Goal: Book appointment/travel/reservation

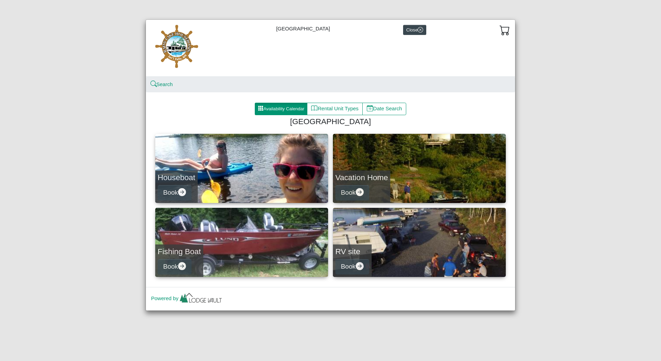
click at [280, 115] on div "Availability Calendar Rental Unit Types Date Search" at bounding box center [330, 110] width 355 height 14
click at [280, 108] on button "Availability Calendar" at bounding box center [281, 109] width 53 height 12
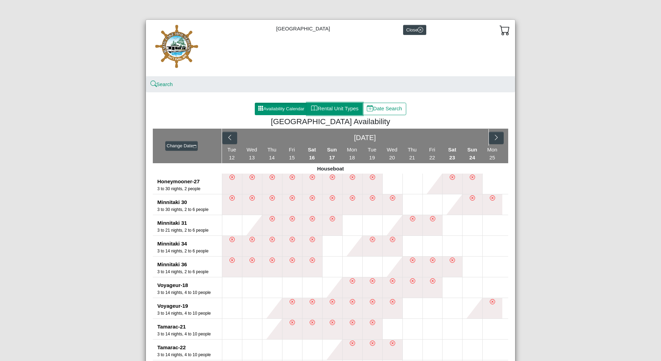
click at [347, 106] on button "Rental Unit Types" at bounding box center [335, 109] width 56 height 12
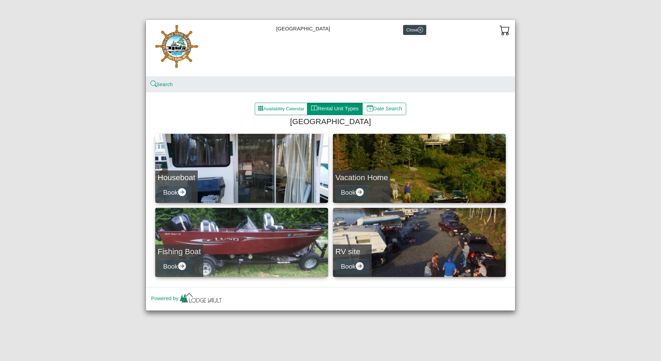
click at [276, 133] on div "Availability Calendar Rental Unit Types Date Search Rainy Lake Houseboats House…" at bounding box center [330, 192] width 369 height 189
click at [173, 190] on button "Book" at bounding box center [175, 193] width 34 height 16
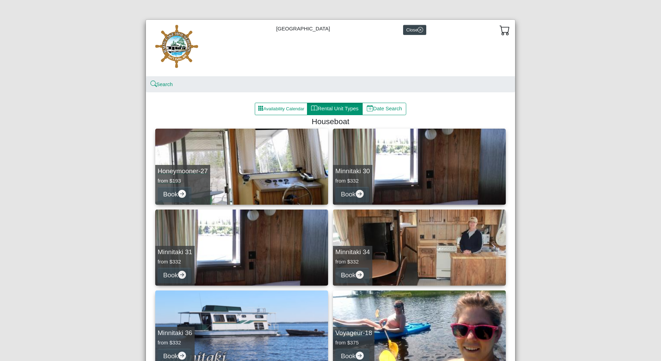
click at [249, 169] on link "Honeymooner-27 from $193 Book" at bounding box center [241, 167] width 173 height 76
select select "*"
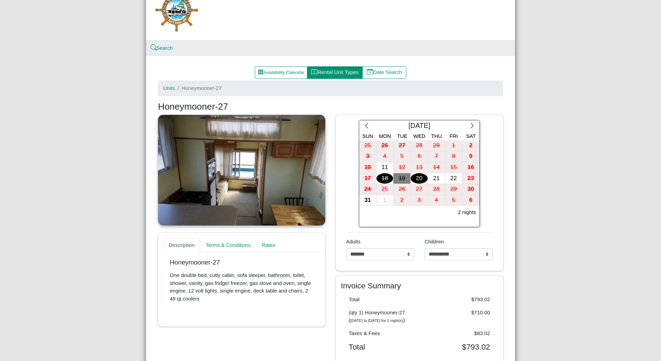
scroll to position [35, 0]
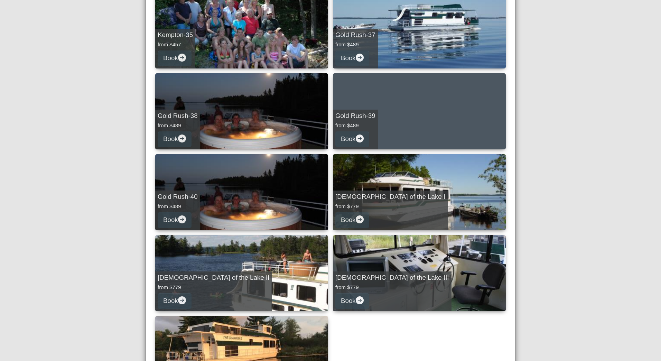
scroll to position [949, 0]
